Goal: Information Seeking & Learning: Learn about a topic

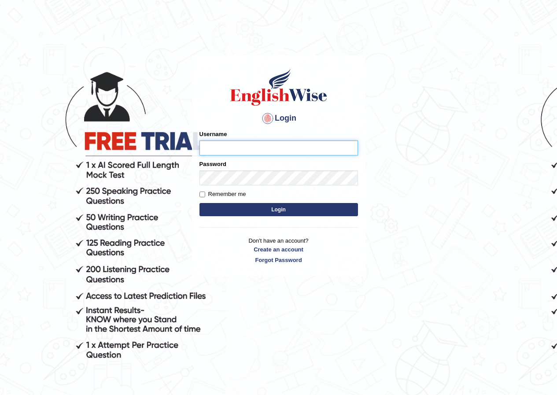
click at [337, 146] on input "Username" at bounding box center [279, 148] width 159 height 15
type input "shoeb51"
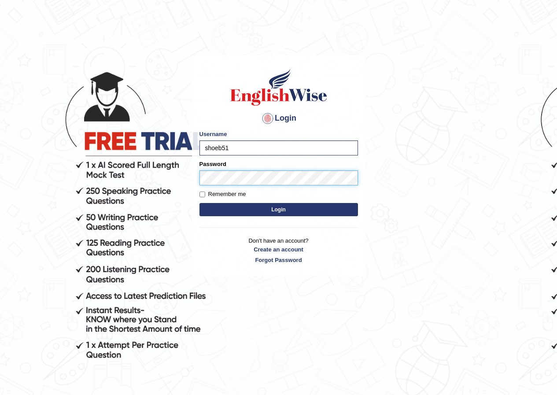
click at [200, 203] on button "Login" at bounding box center [279, 209] width 159 height 13
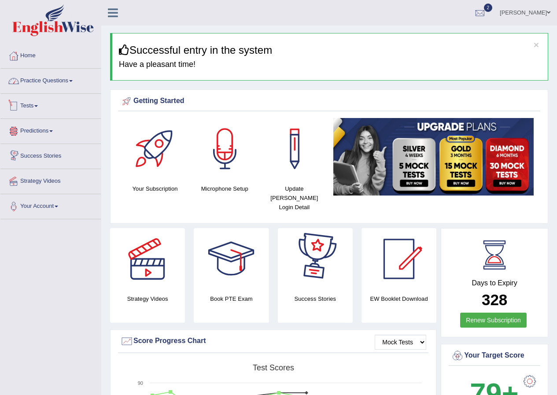
click at [76, 83] on link "Practice Questions" at bounding box center [50, 80] width 100 height 22
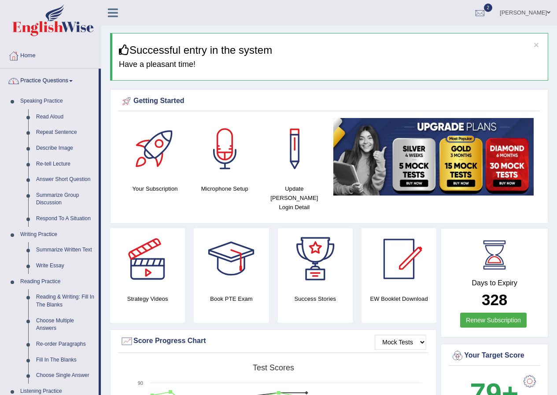
click at [61, 116] on link "Read Aloud" at bounding box center [65, 117] width 67 height 16
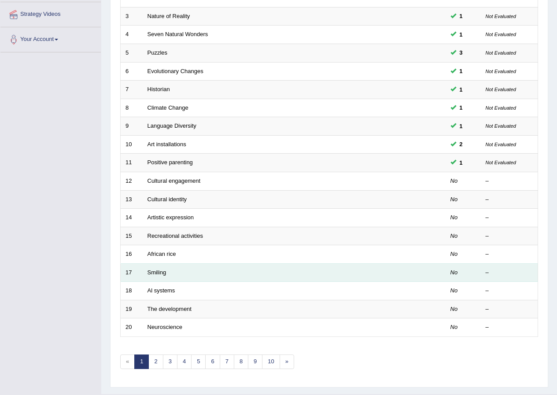
scroll to position [176, 0]
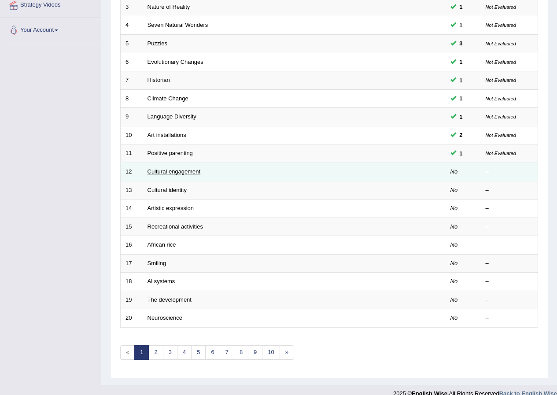
click at [179, 170] on link "Cultural engagement" at bounding box center [174, 171] width 53 height 7
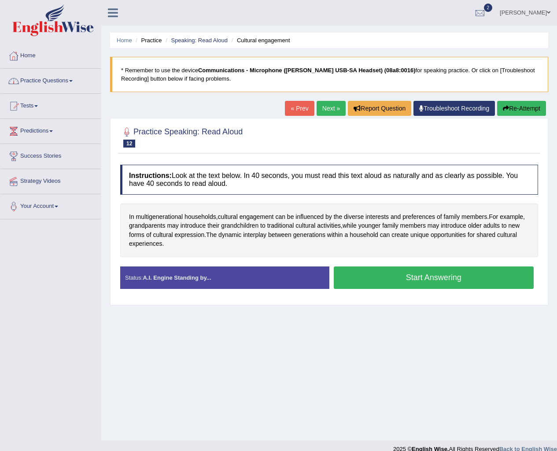
click at [123, 12] on link at bounding box center [112, 11] width 23 height 13
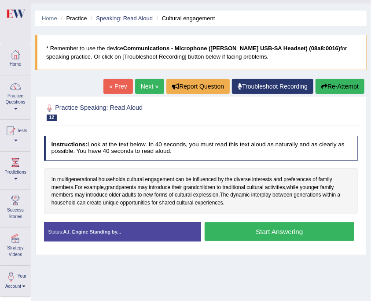
scroll to position [88, 0]
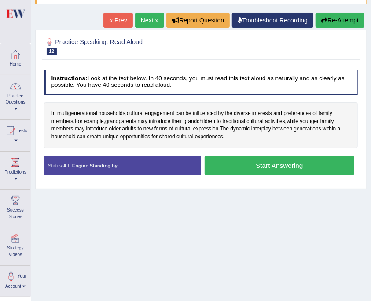
drag, startPoint x: 250, startPoint y: 160, endPoint x: 248, endPoint y: 155, distance: 5.9
click at [249, 160] on button "Start Answering" at bounding box center [280, 165] width 150 height 19
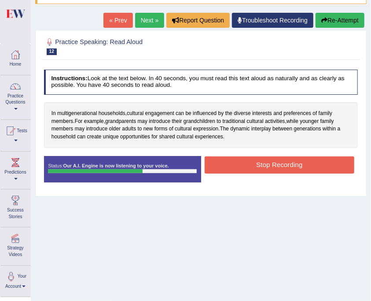
click at [237, 156] on button "Stop Recording" at bounding box center [280, 164] width 150 height 17
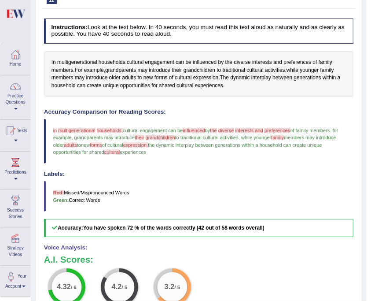
scroll to position [0, 0]
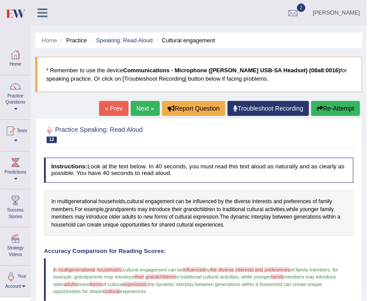
click at [139, 112] on link "Next »" at bounding box center [145, 108] width 29 height 15
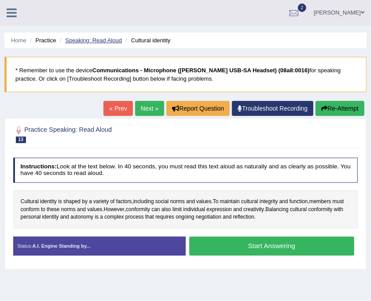
click at [93, 40] on link "Speaking: Read Aloud" at bounding box center [93, 40] width 57 height 7
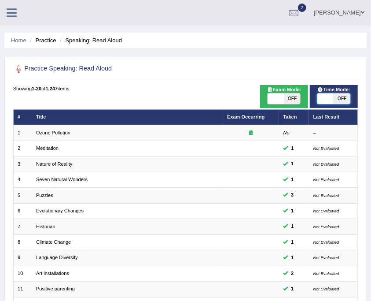
click at [332, 97] on span at bounding box center [326, 98] width 16 height 11
checkbox input "true"
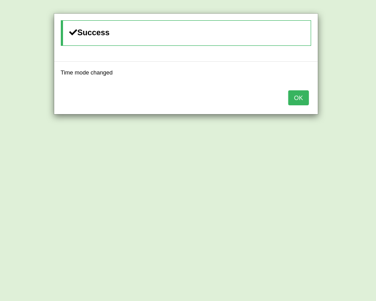
click at [299, 98] on button "OK" at bounding box center [298, 97] width 20 height 15
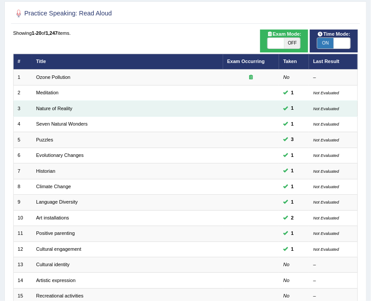
scroll to position [147, 0]
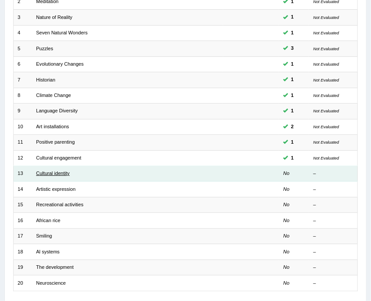
click at [56, 171] on link "Cultural identity" at bounding box center [52, 173] width 33 height 5
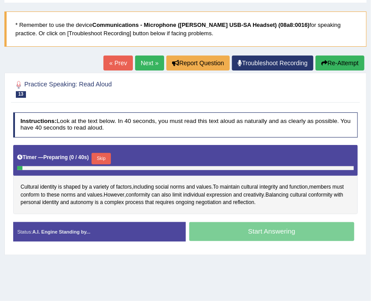
scroll to position [117, 0]
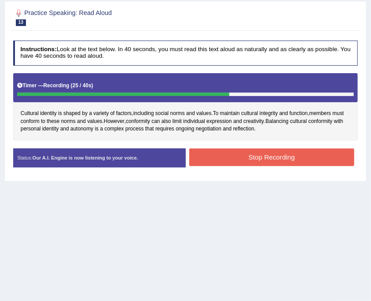
click at [256, 153] on button "Stop Recording" at bounding box center [271, 157] width 165 height 17
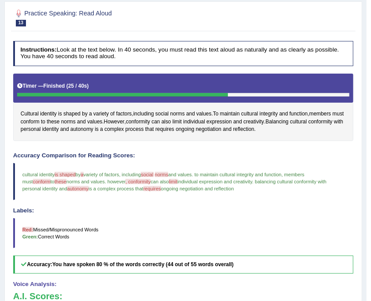
scroll to position [0, 0]
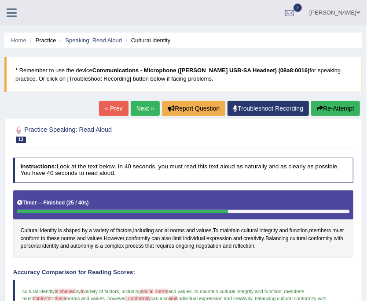
click at [355, 12] on link "Shoeb" at bounding box center [335, 11] width 64 height 23
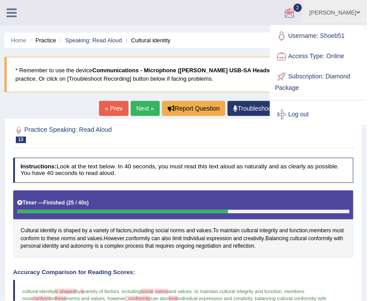
click at [299, 111] on link "Log out" at bounding box center [318, 114] width 95 height 20
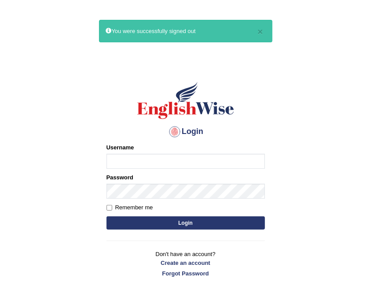
drag, startPoint x: 0, startPoint y: 0, endPoint x: 282, endPoint y: 123, distance: 307.3
